Goal: Information Seeking & Learning: Check status

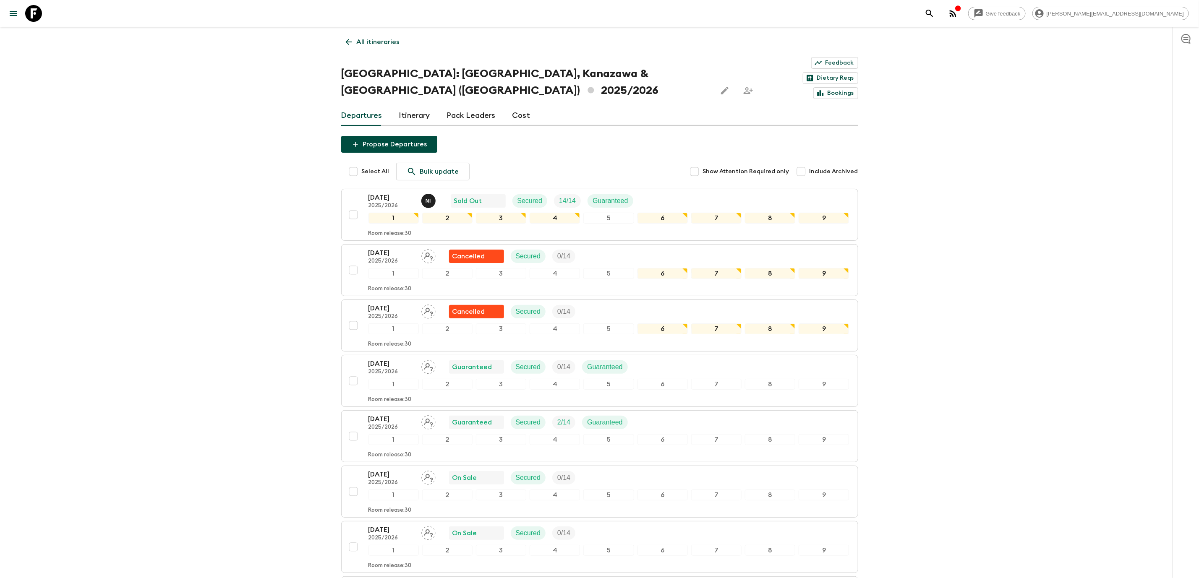
click at [352, 47] on link "All itineraries" at bounding box center [372, 42] width 63 height 17
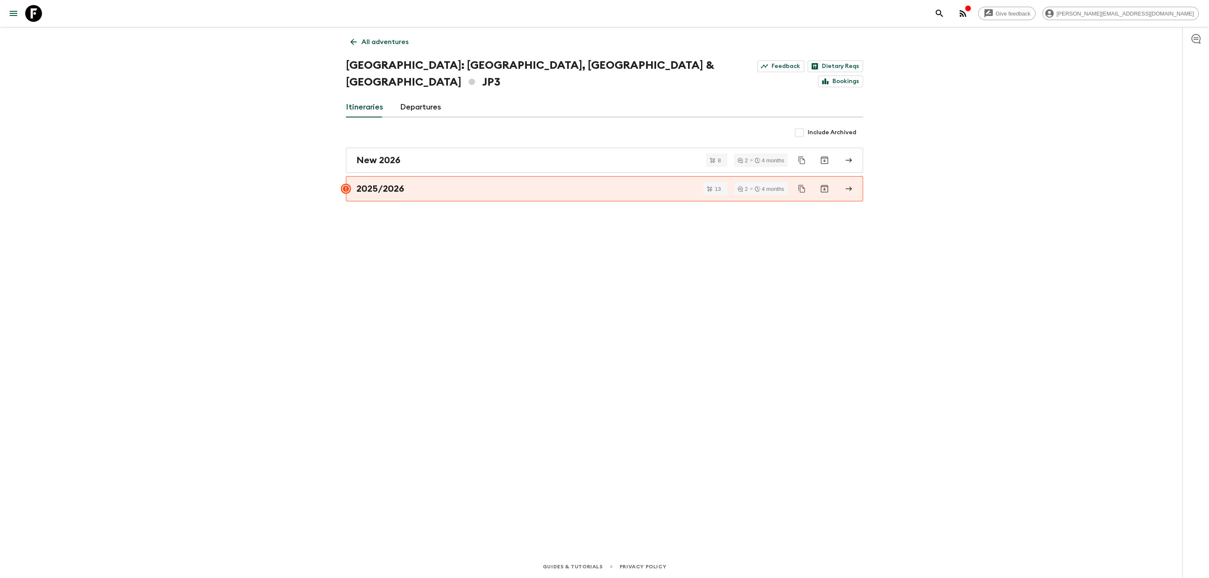
click at [415, 97] on link "Departures" at bounding box center [420, 107] width 41 height 20
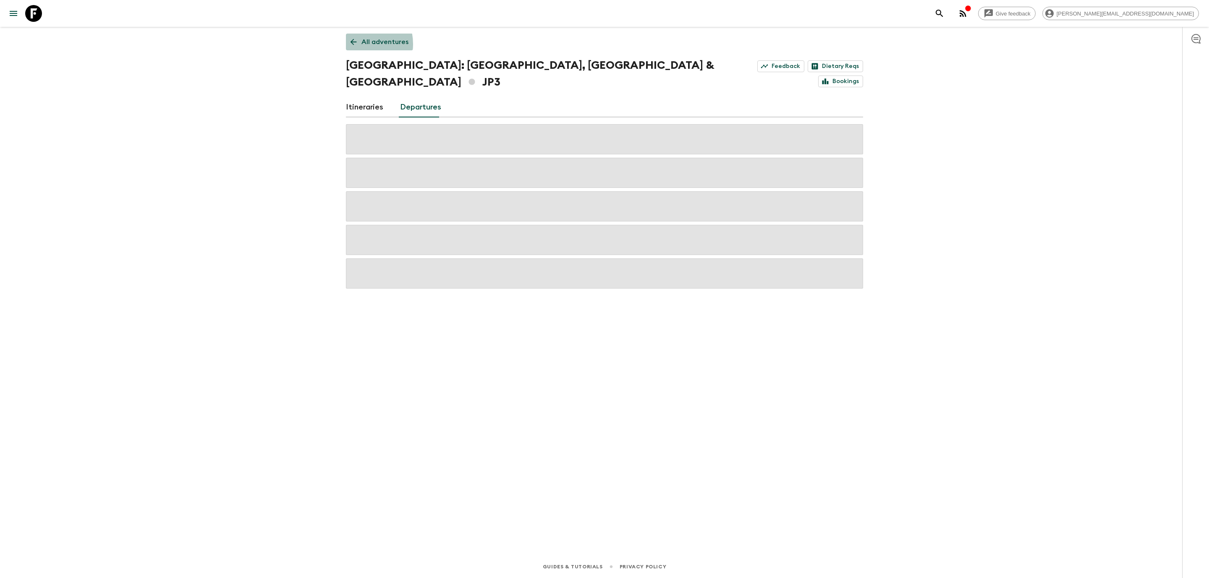
click at [355, 44] on icon at bounding box center [353, 41] width 9 height 9
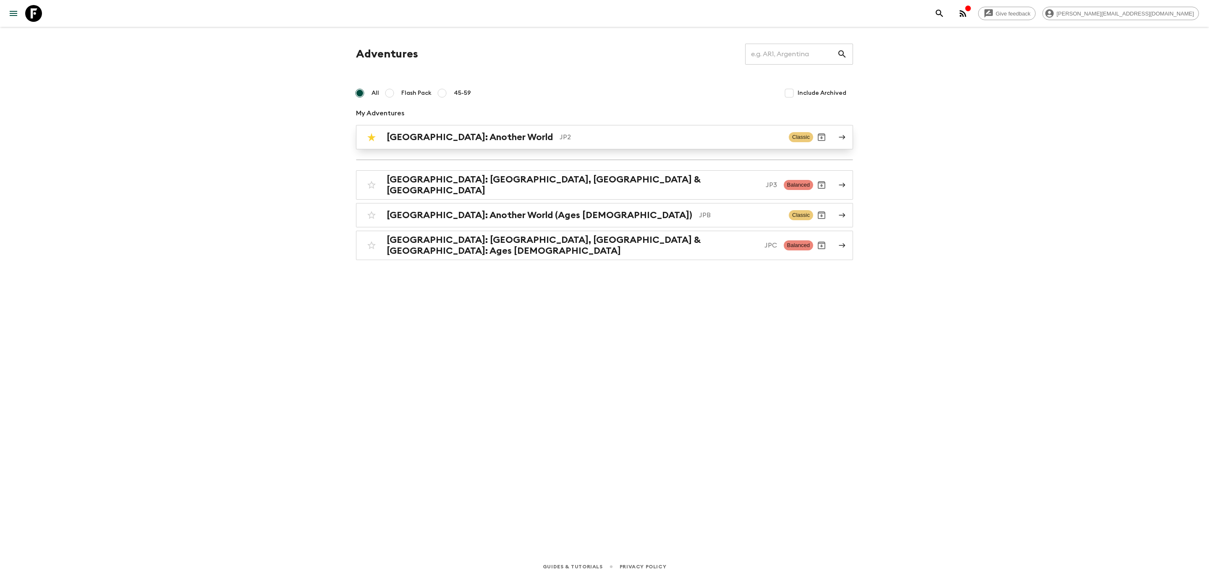
click at [468, 141] on h2 "[GEOGRAPHIC_DATA]: Another World" at bounding box center [470, 137] width 166 height 11
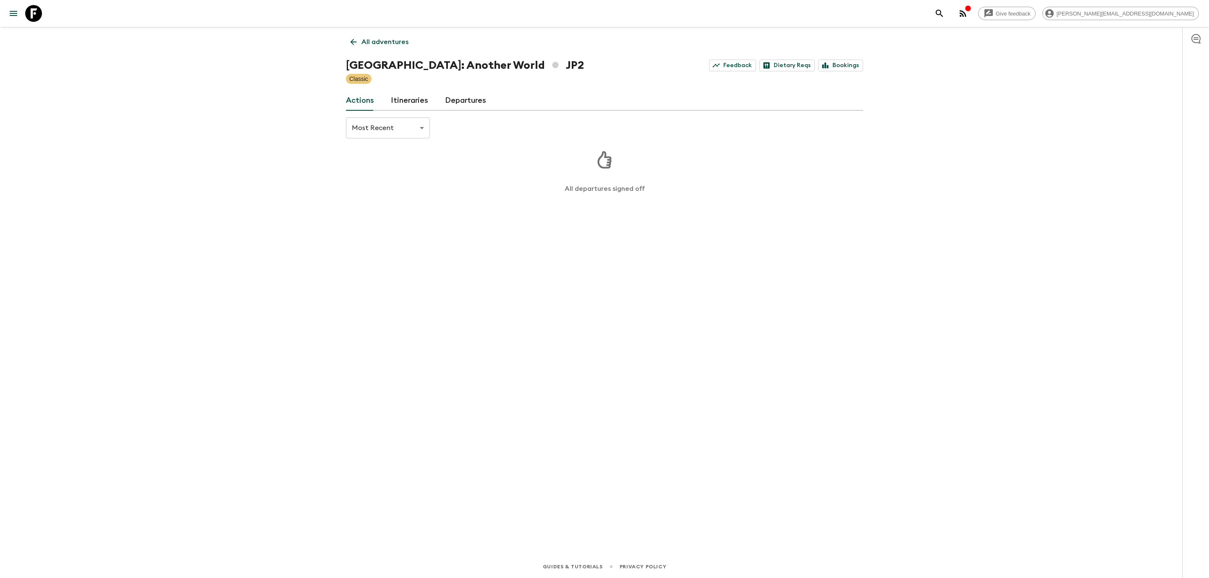
click at [469, 106] on link "Departures" at bounding box center [465, 101] width 41 height 20
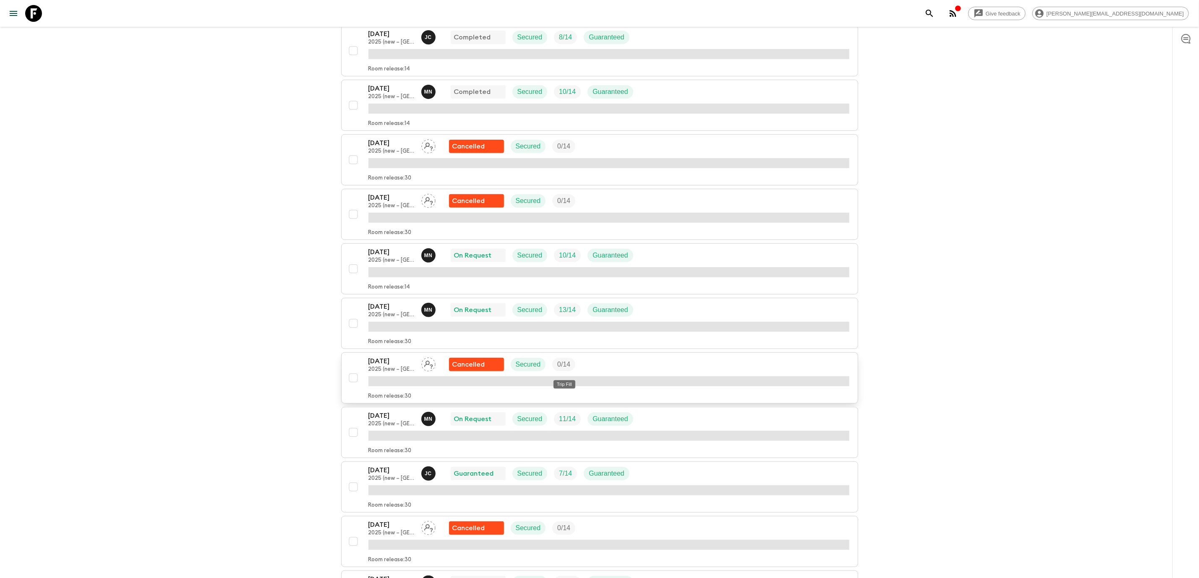
scroll to position [126, 0]
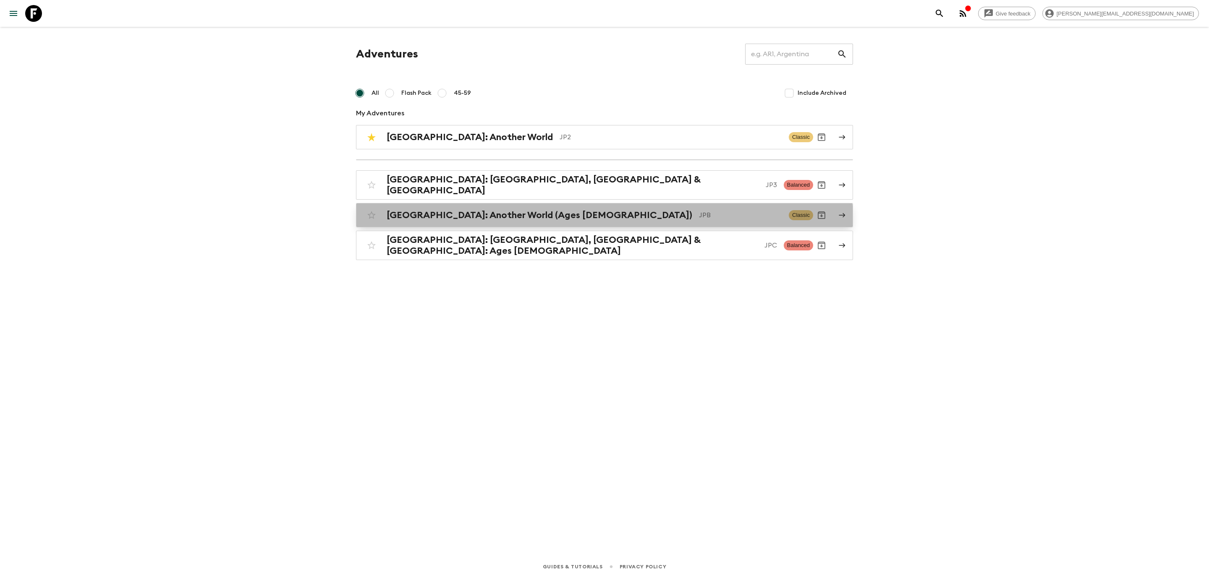
click at [471, 221] on link "[GEOGRAPHIC_DATA]: Another World (Ages [DEMOGRAPHIC_DATA]) JPB Classic" at bounding box center [604, 215] width 497 height 24
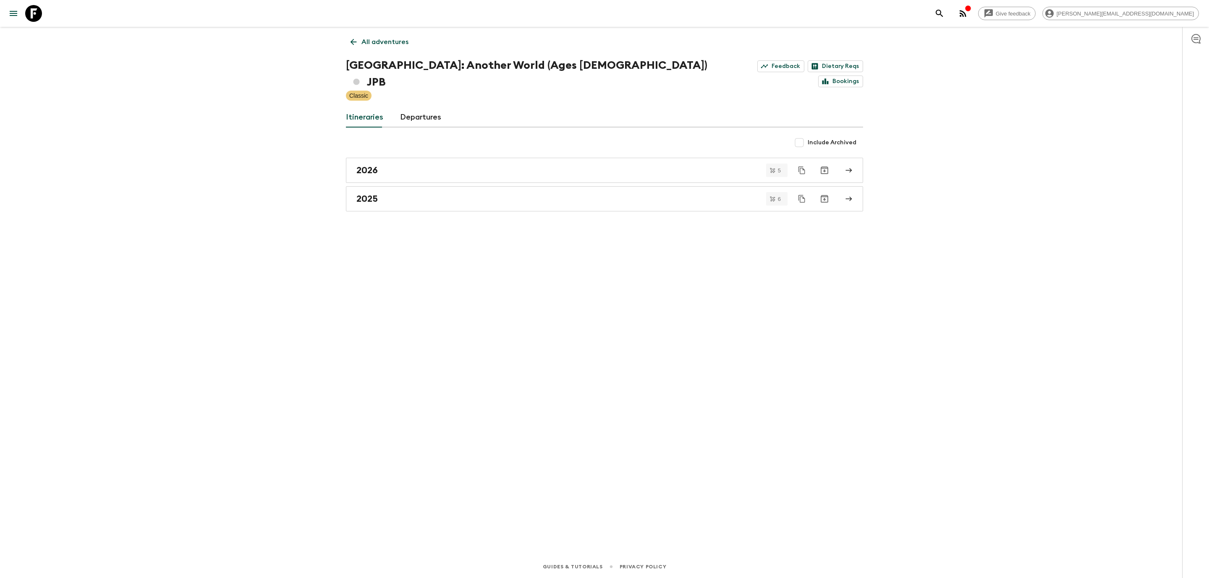
click at [412, 107] on link "Departures" at bounding box center [420, 117] width 41 height 20
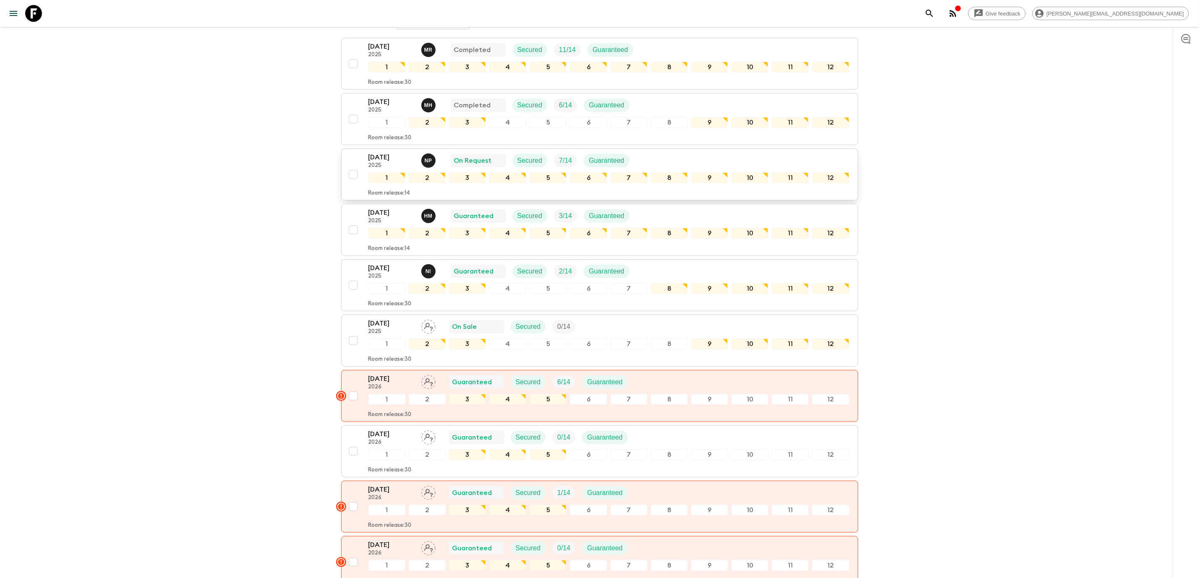
scroll to position [98, 0]
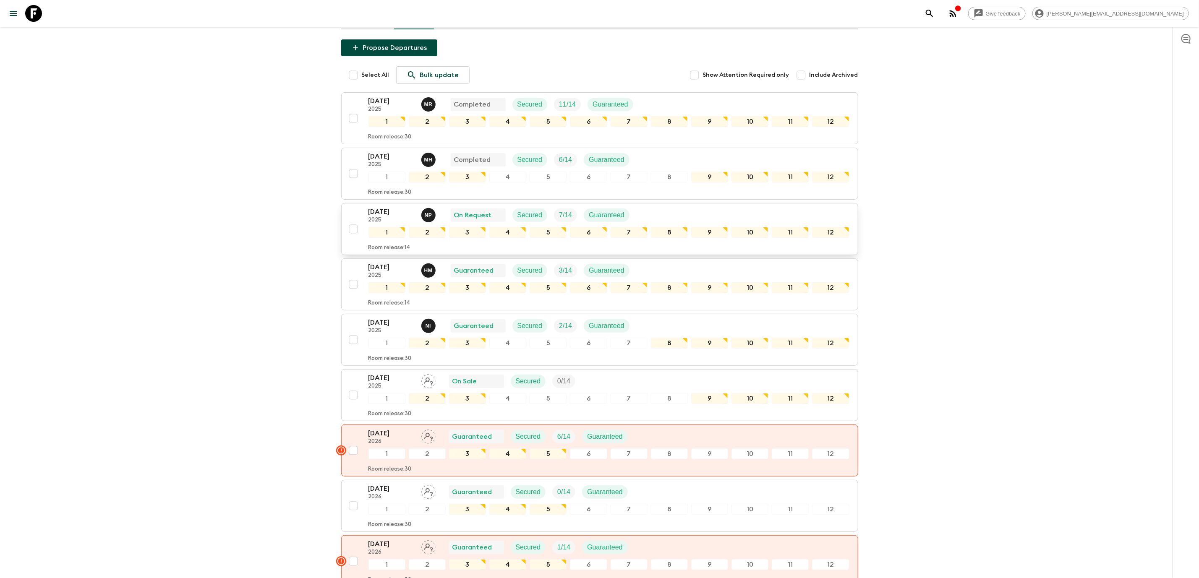
click at [385, 217] on p "2025" at bounding box center [391, 220] width 46 height 7
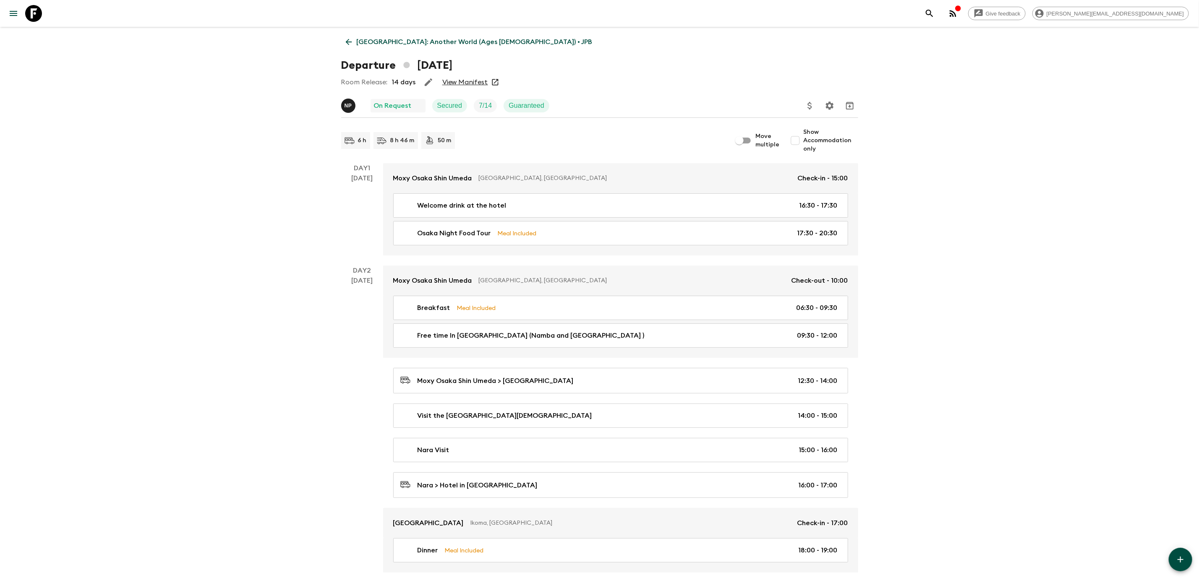
click at [478, 83] on link "View Manifest" at bounding box center [465, 82] width 46 height 8
